Goal: Find specific page/section: Find specific page/section

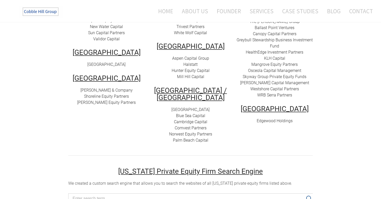
scroll to position [180, 0]
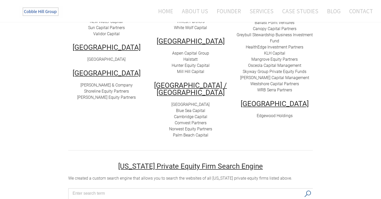
click at [193, 102] on link "[GEOGRAPHIC_DATA]" at bounding box center [190, 104] width 38 height 5
click at [197, 108] on link "Blue Sea Capital" at bounding box center [190, 110] width 29 height 5
click at [193, 114] on link "Cambridge Capital" at bounding box center [190, 116] width 33 height 5
click at [192, 126] on link "Norwest Equity Partners" at bounding box center [190, 128] width 43 height 5
click at [186, 132] on link "Palm Beach Capital" at bounding box center [190, 134] width 35 height 5
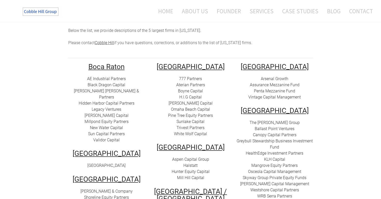
scroll to position [70, 0]
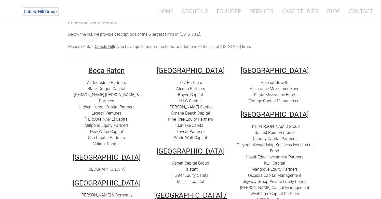
click at [190, 80] on font "777 Partners" at bounding box center [190, 82] width 23 height 5
click at [108, 123] on link "Millpond Equity Partners" at bounding box center [107, 125] width 44 height 5
click at [108, 86] on link "Black Dragon Capital" at bounding box center [107, 88] width 38 height 5
click at [105, 92] on link "[PERSON_NAME] [PERSON_NAME] & Partners" at bounding box center [106, 97] width 65 height 11
click at [107, 110] on link "Legacy Ventures" at bounding box center [107, 112] width 30 height 5
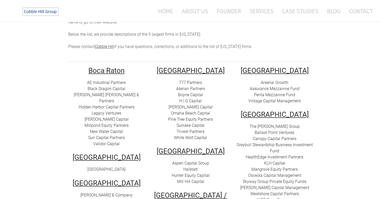
click at [108, 135] on link "Sun Capital Partners" at bounding box center [106, 137] width 37 height 5
click at [108, 141] on link "Validor Capital" at bounding box center [106, 143] width 26 height 5
click at [189, 117] on link "Pine Tree Equity Partners" at bounding box center [190, 119] width 45 height 5
